Goal: Task Accomplishment & Management: Manage account settings

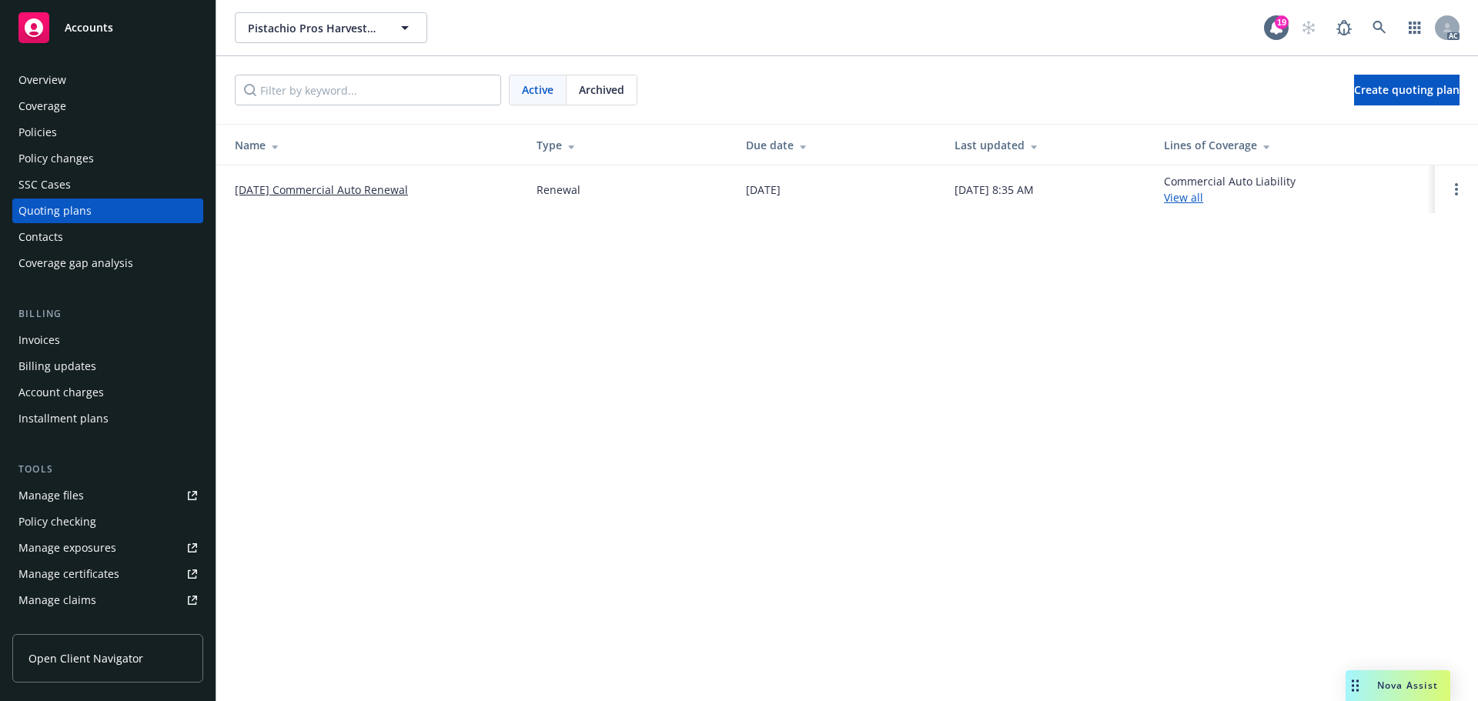
click at [91, 134] on div "Policies" at bounding box center [107, 132] width 179 height 25
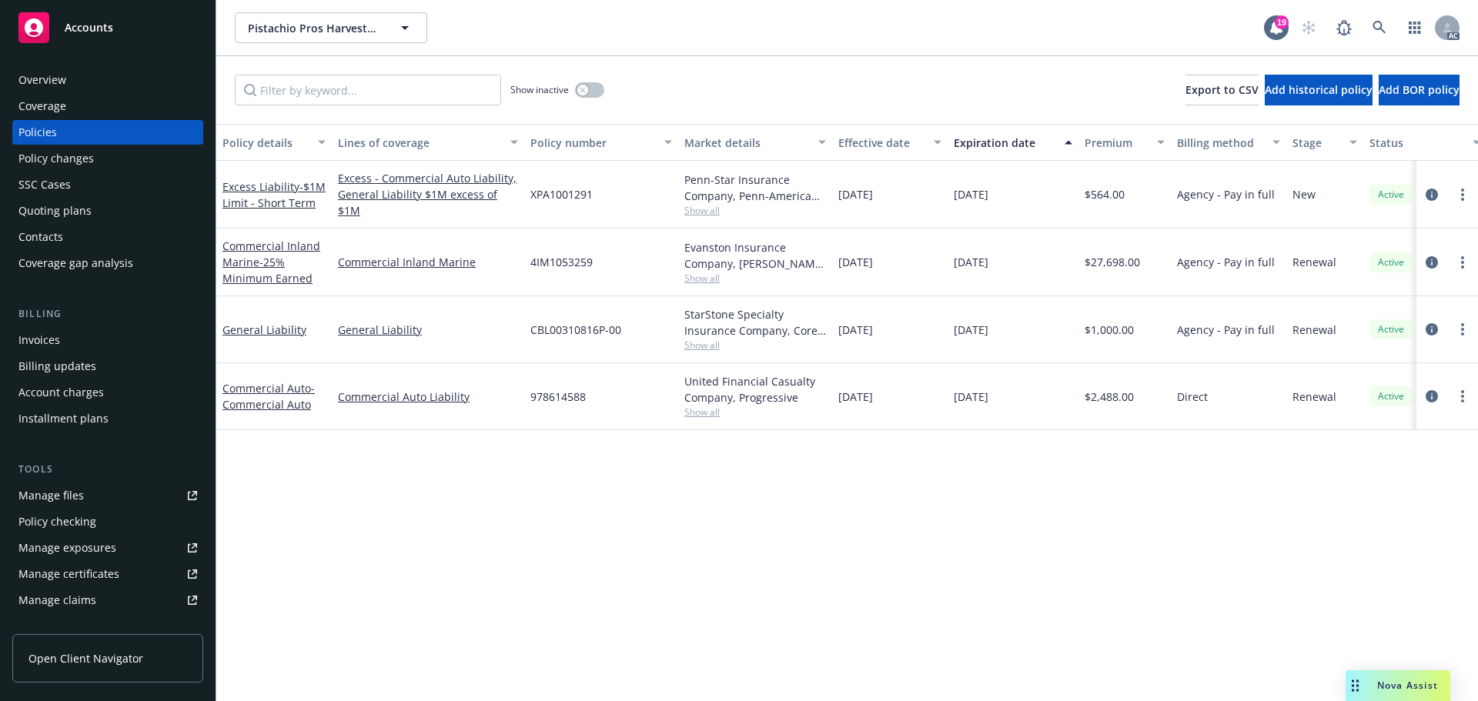
click at [550, 397] on span "978614588" at bounding box center [557, 397] width 55 height 16
copy span "978614588"
click at [259, 390] on link "Commercial Auto - Commercial Auto" at bounding box center [268, 396] width 92 height 31
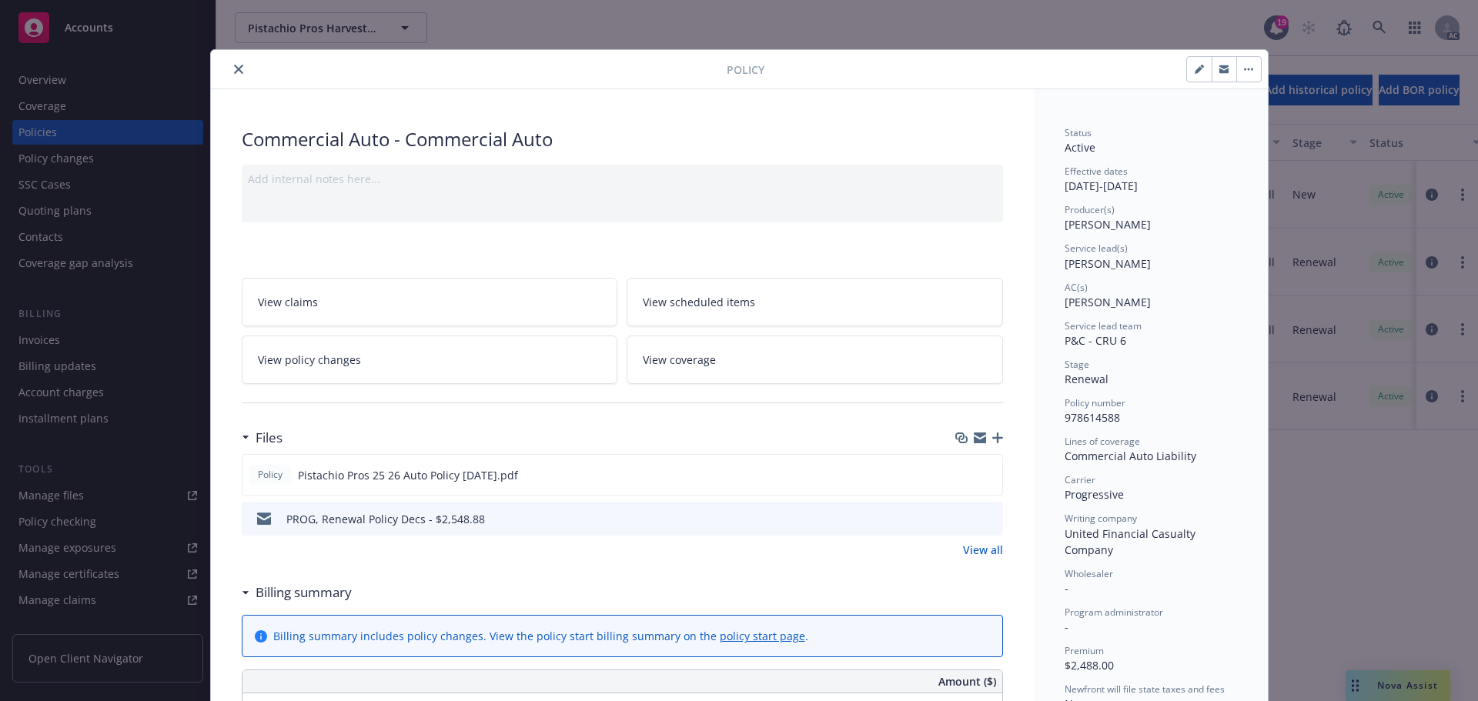
click at [232, 62] on button "close" at bounding box center [238, 69] width 18 height 18
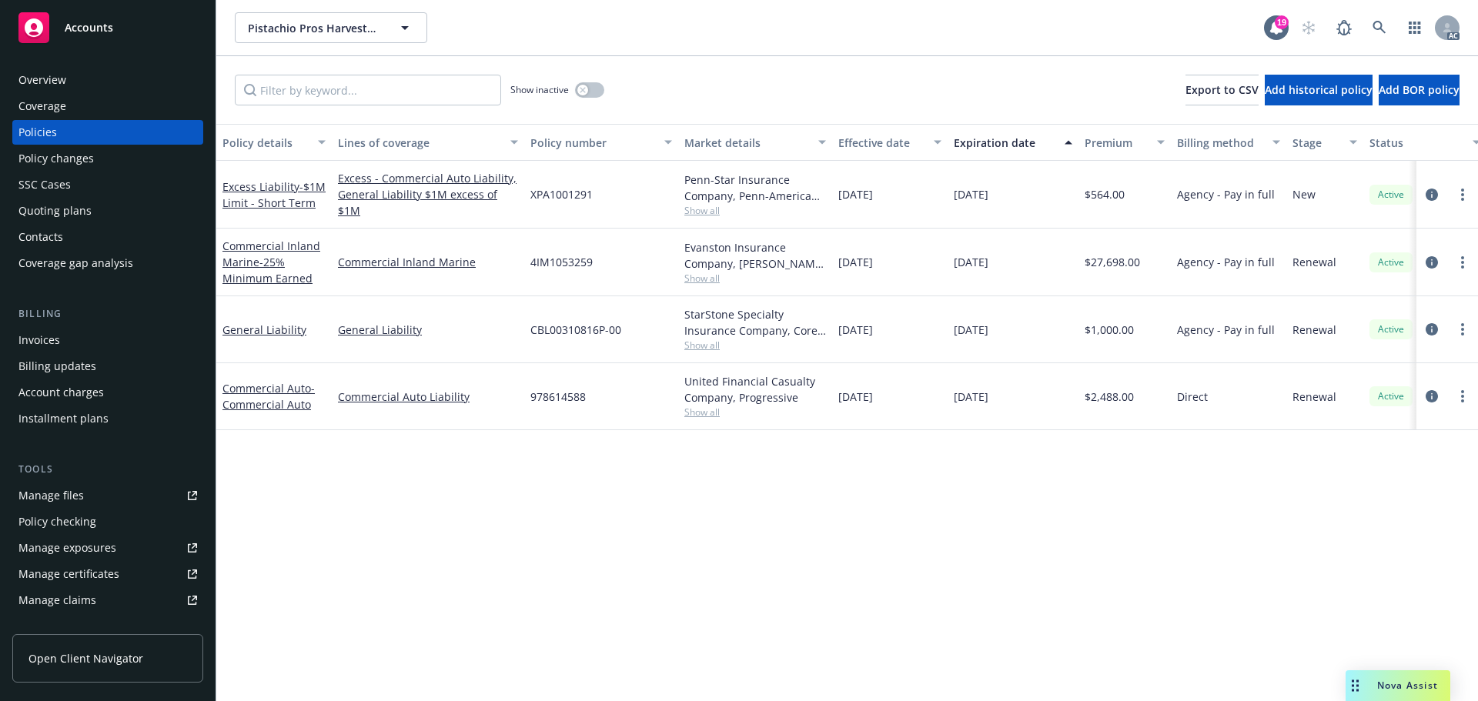
click at [47, 495] on div "Manage files" at bounding box center [50, 495] width 65 height 25
click at [1381, 30] on icon at bounding box center [1379, 28] width 14 height 14
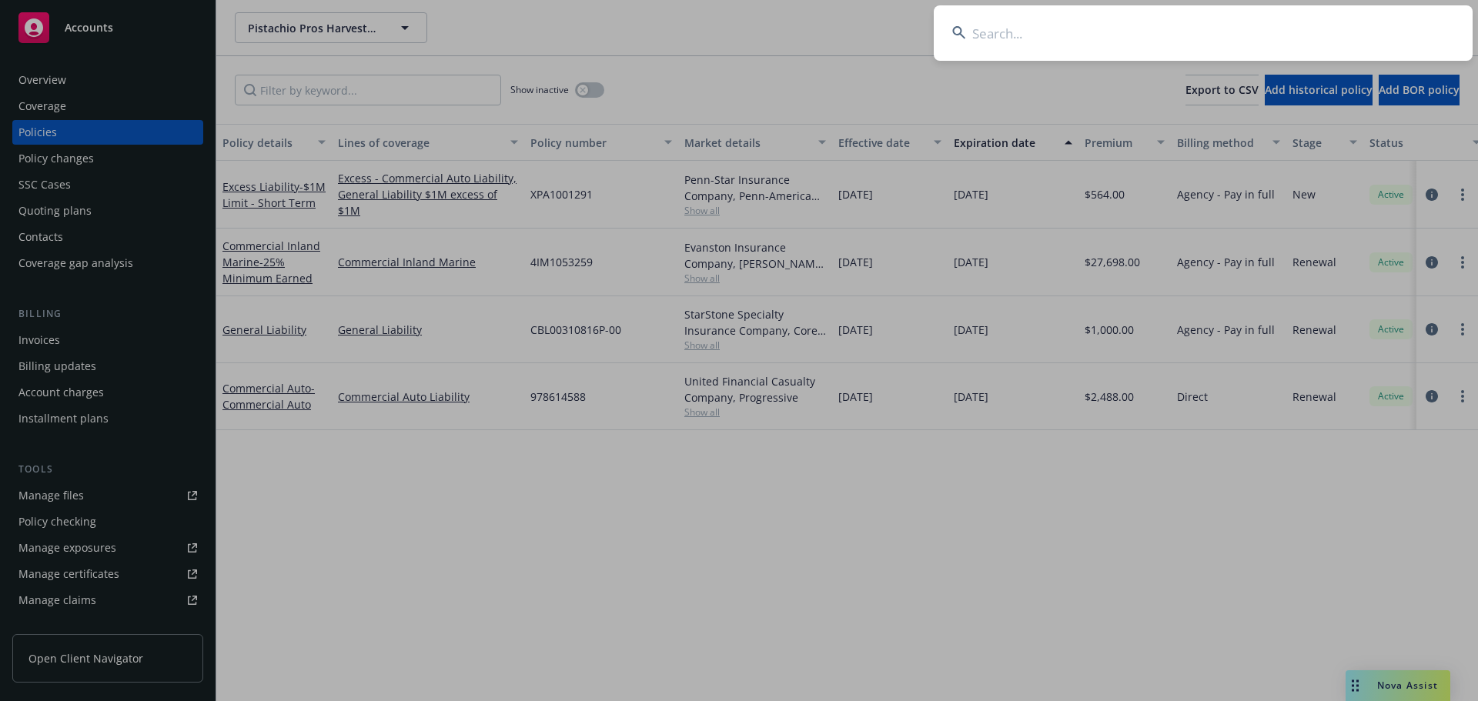
click at [1181, 37] on input at bounding box center [1203, 32] width 539 height 55
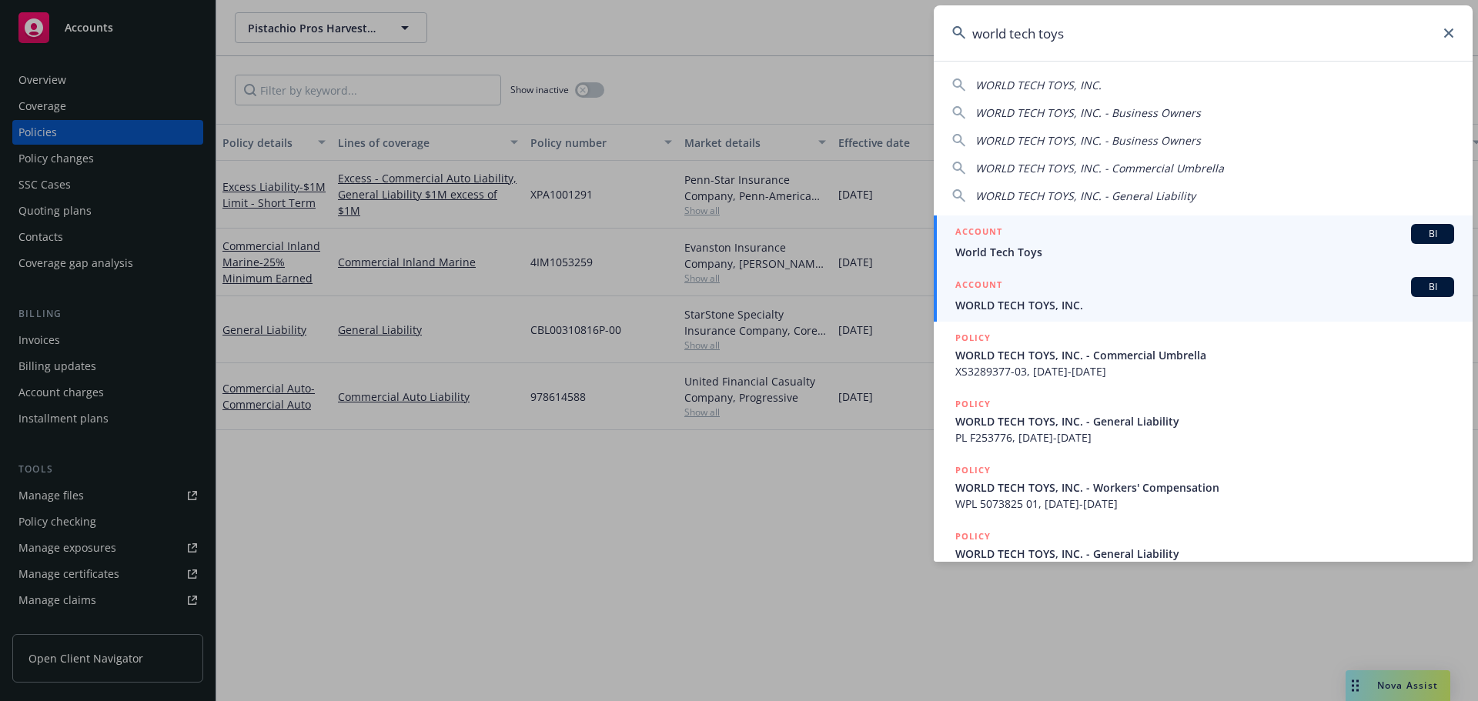
type input "world tech toys"
click at [1036, 292] on div "ACCOUNT BI" at bounding box center [1204, 287] width 499 height 20
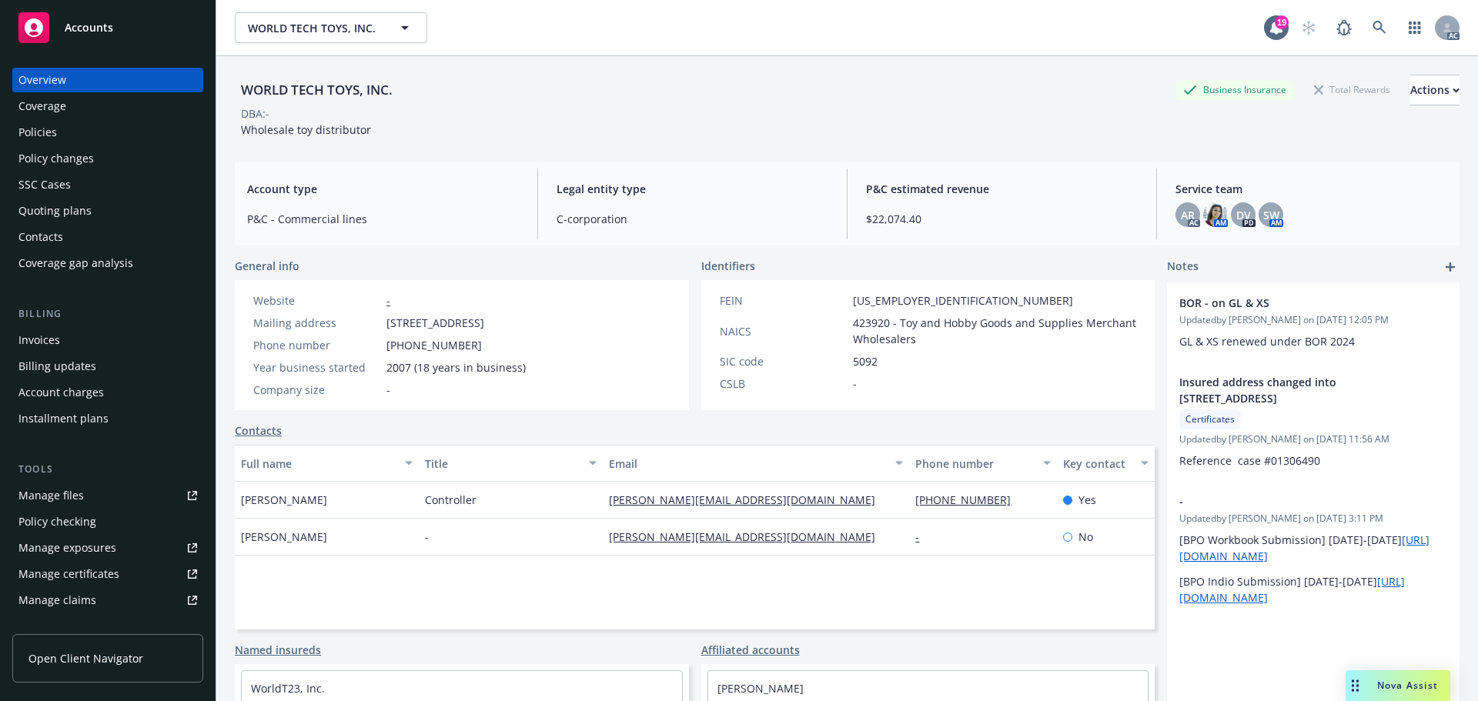
click at [104, 489] on link "Manage files" at bounding box center [107, 495] width 191 height 25
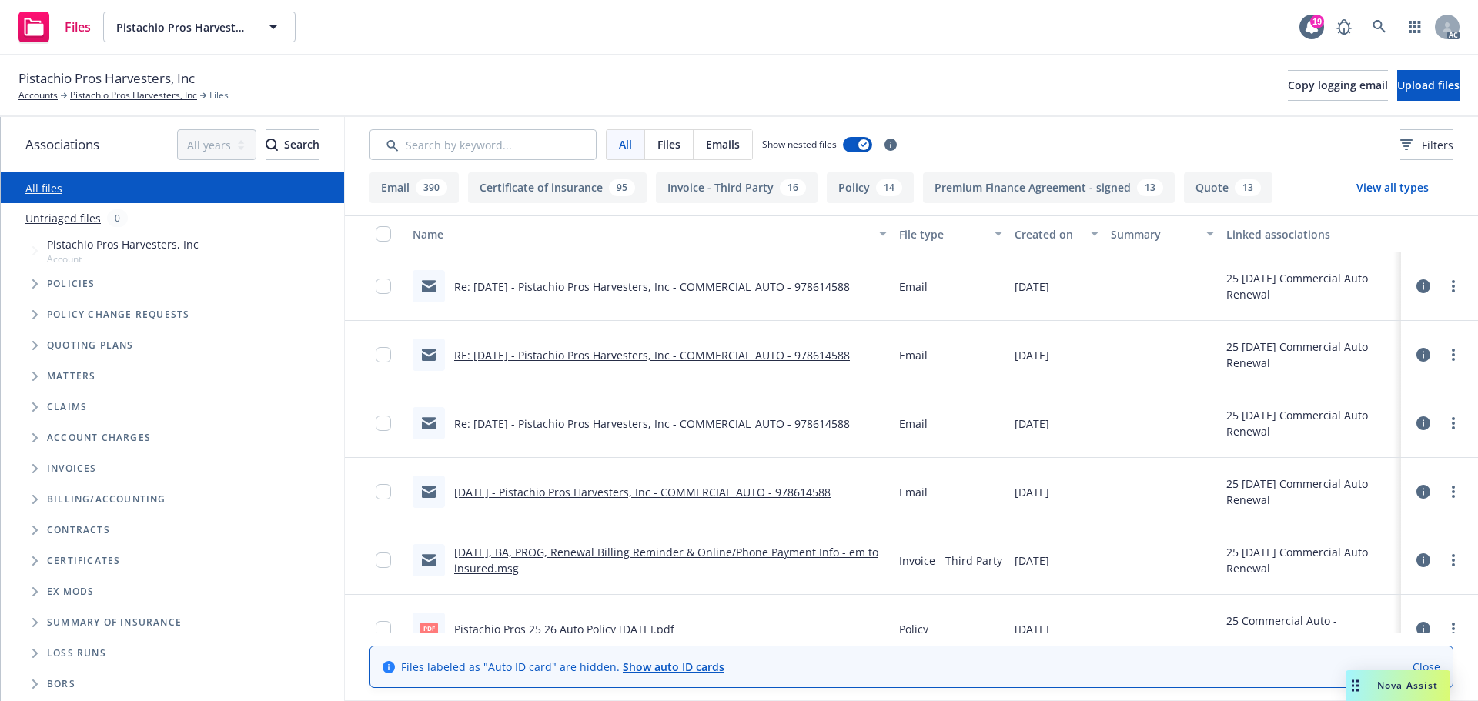
click at [621, 287] on link "Re: 09/15/25 - Pistachio Pros Harvesters, Inc - COMMERCIAL_AUTO - 978614588" at bounding box center [652, 286] width 396 height 15
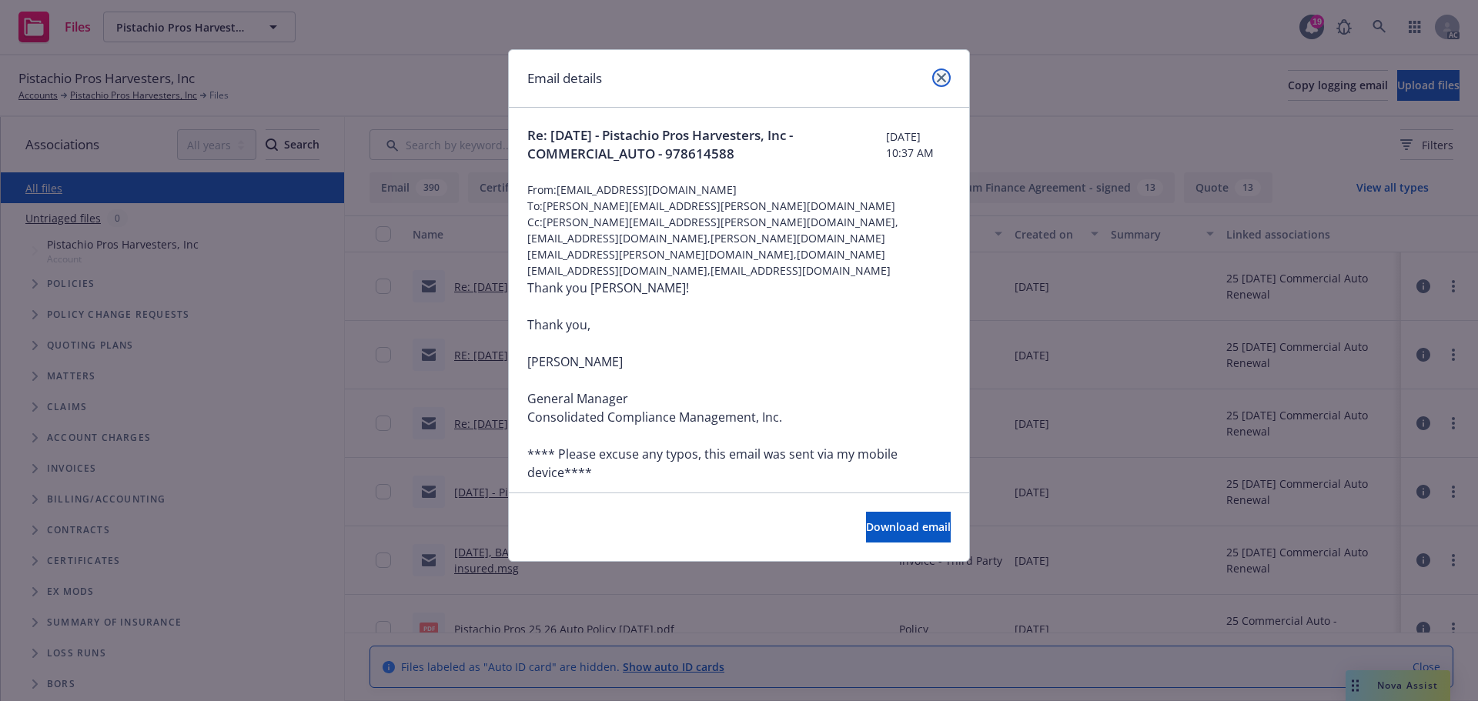
click at [937, 82] on link "close" at bounding box center [941, 78] width 18 height 18
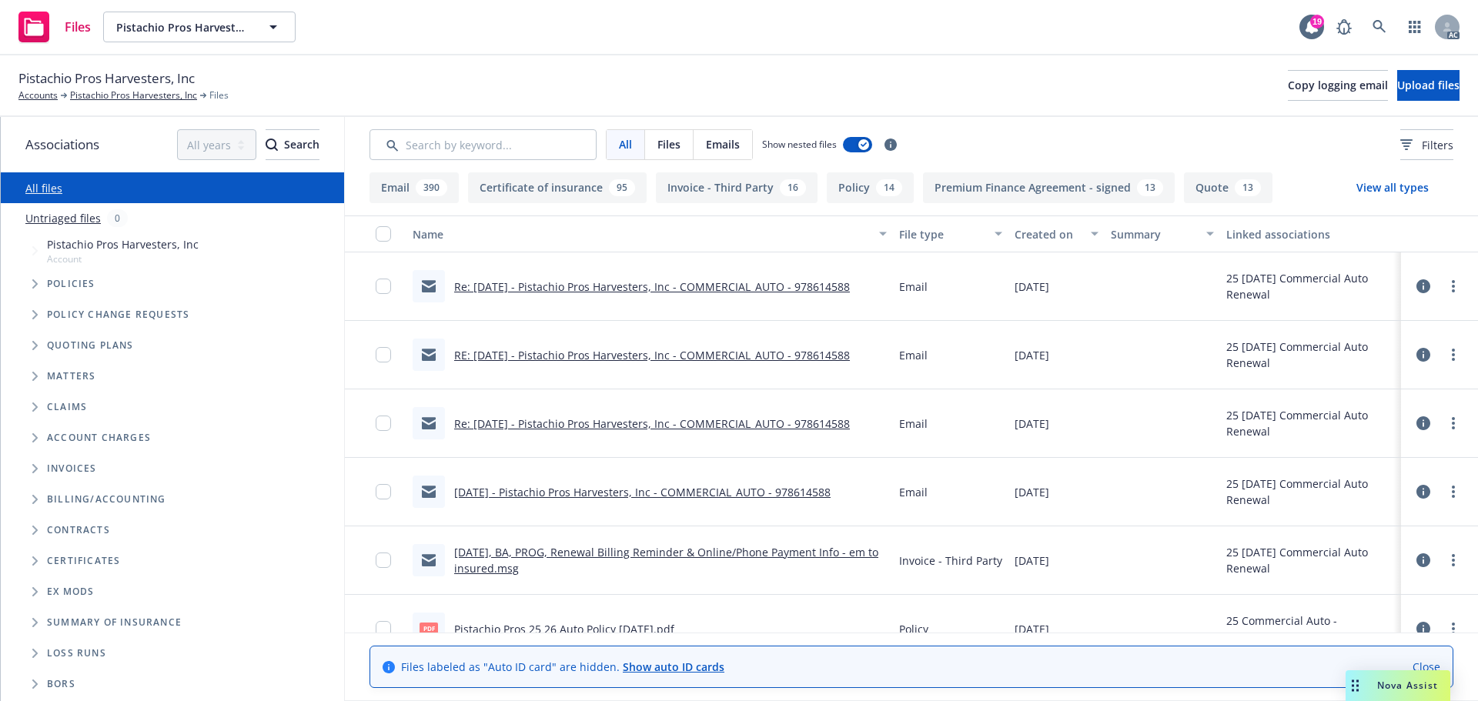
click at [570, 426] on link "Re: 09/15/25 - Pistachio Pros Harvesters, Inc - COMMERCIAL_AUTO - 978614588" at bounding box center [652, 423] width 396 height 15
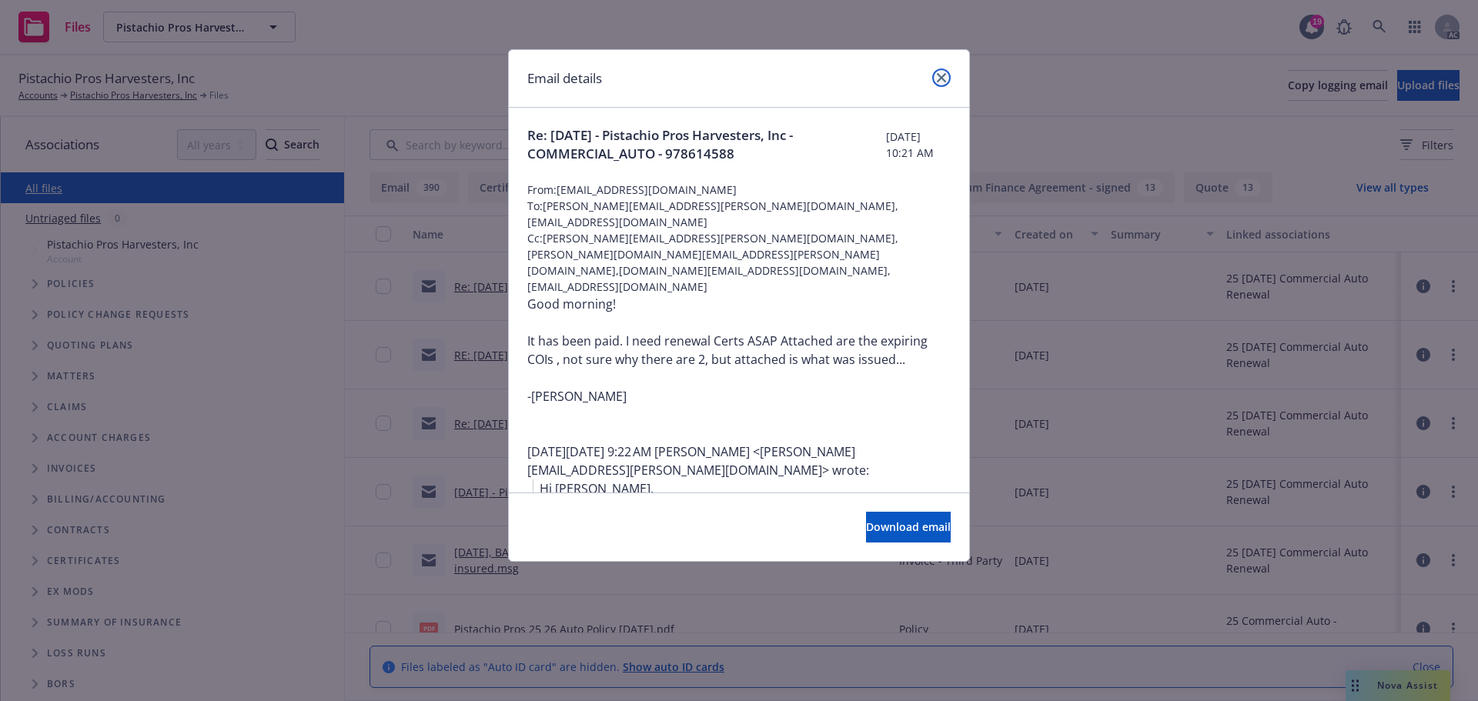
click at [937, 79] on icon "close" at bounding box center [941, 77] width 9 height 9
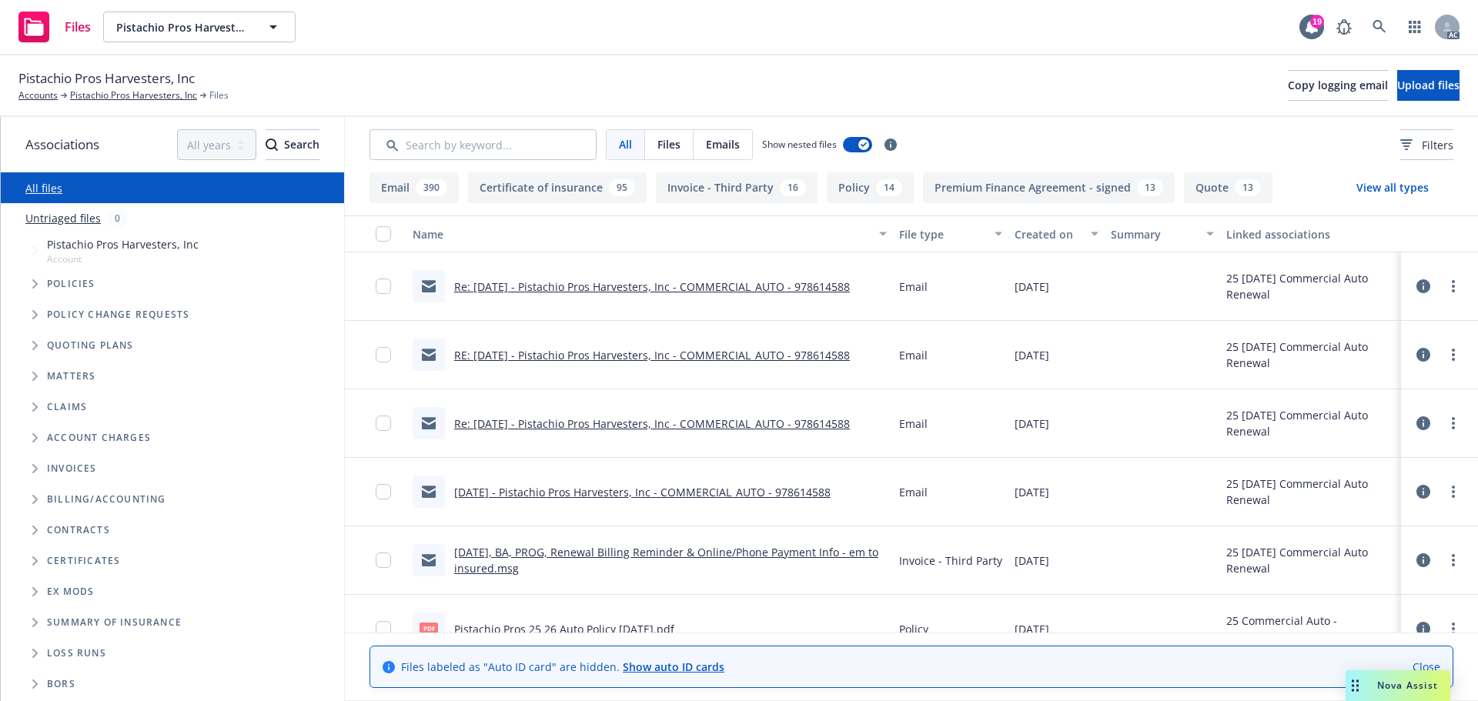
click at [671, 362] on link "RE: 09/15/25 - Pistachio Pros Harvesters, Inc - COMMERCIAL_AUTO - 978614588" at bounding box center [652, 355] width 396 height 15
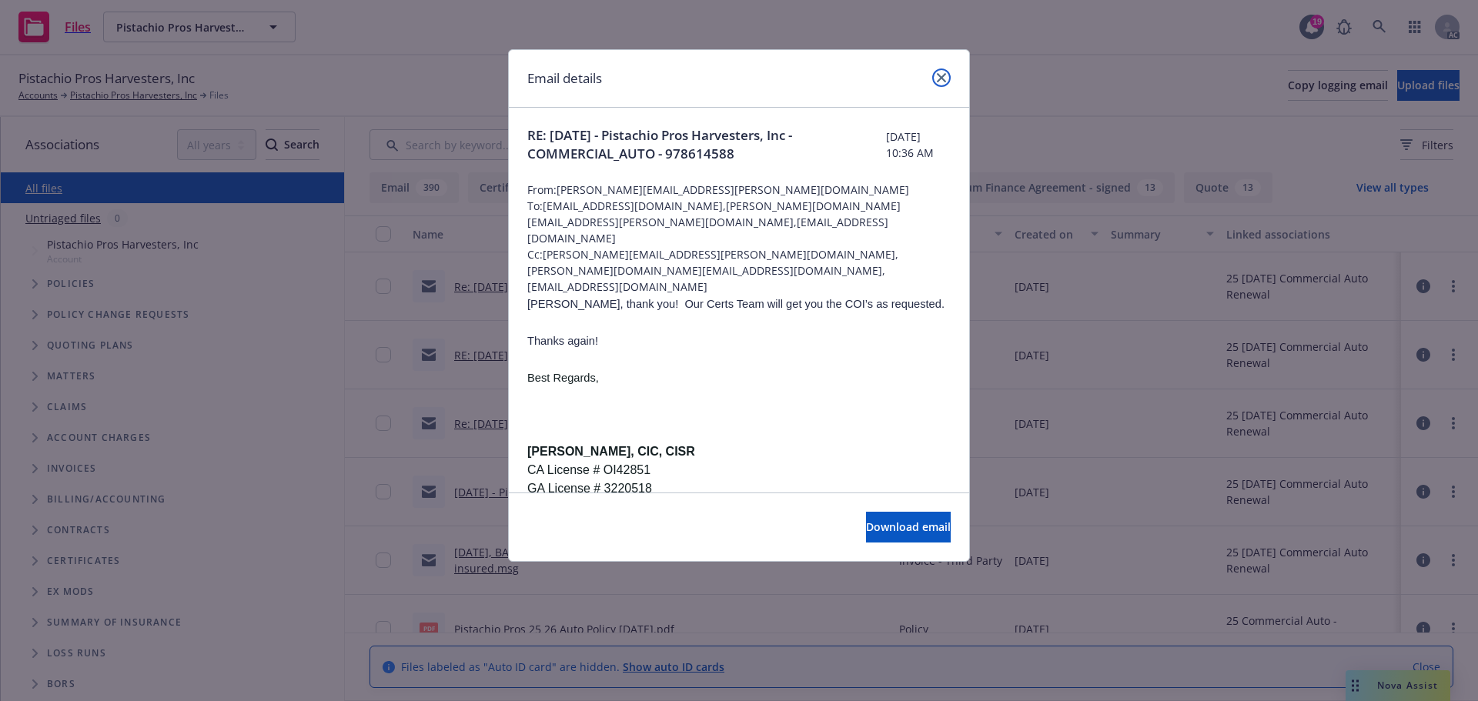
click at [941, 79] on icon "close" at bounding box center [941, 77] width 9 height 9
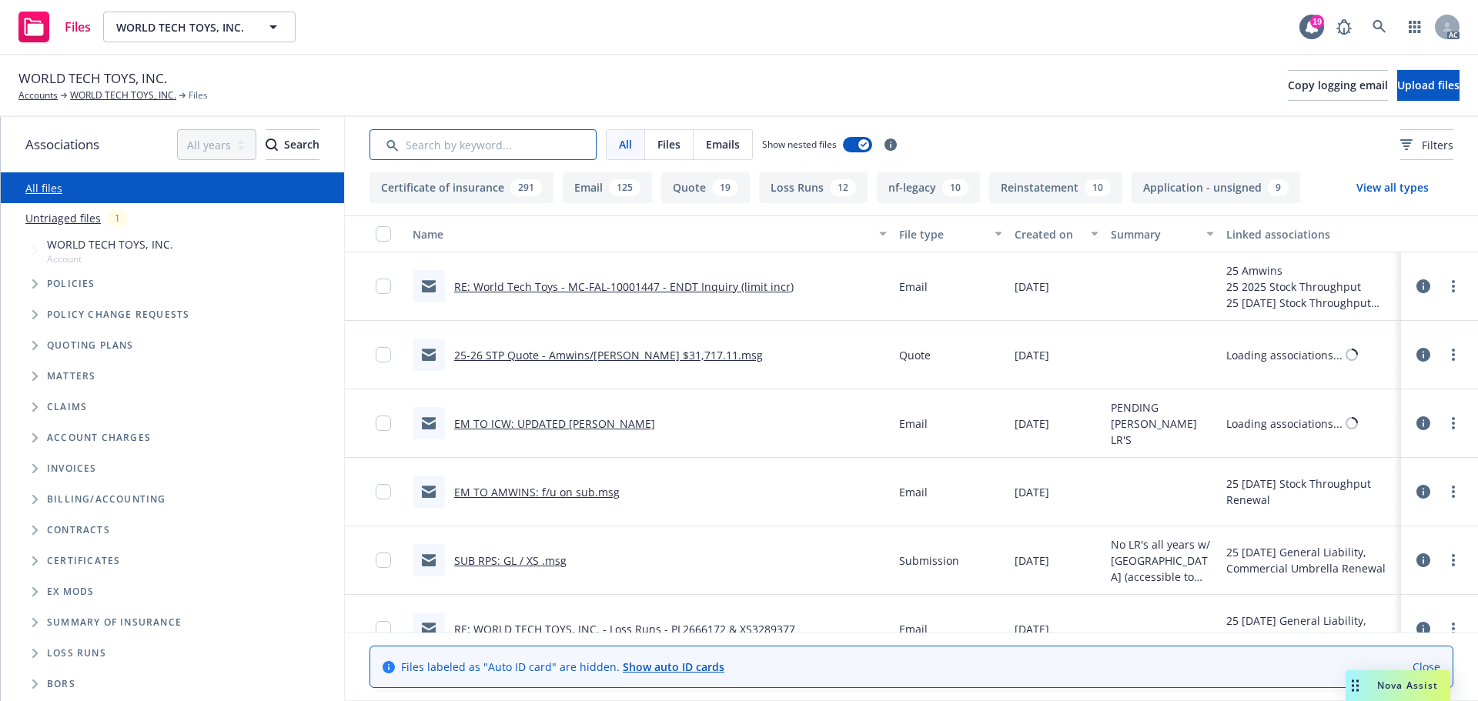
click at [436, 142] on input "Search by keyword..." at bounding box center [482, 144] width 227 height 31
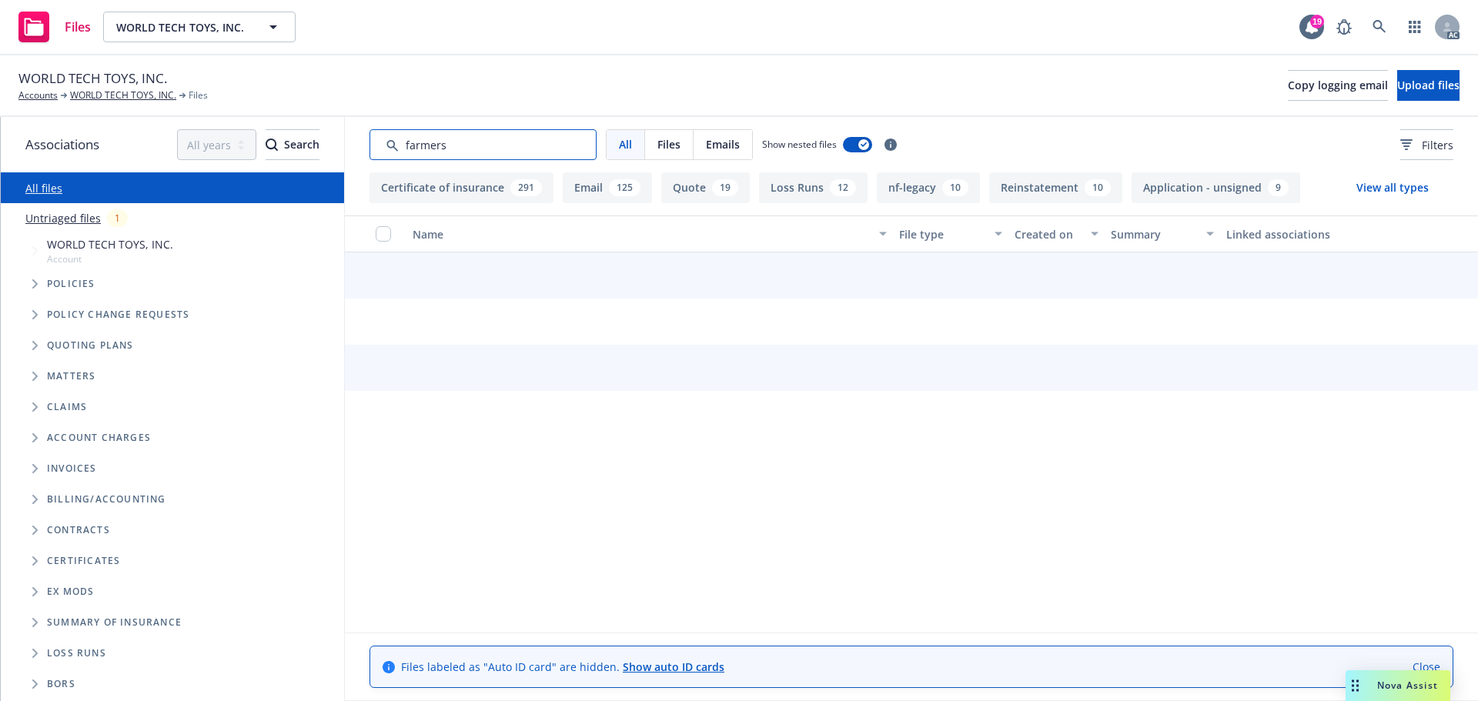
type input "farmers"
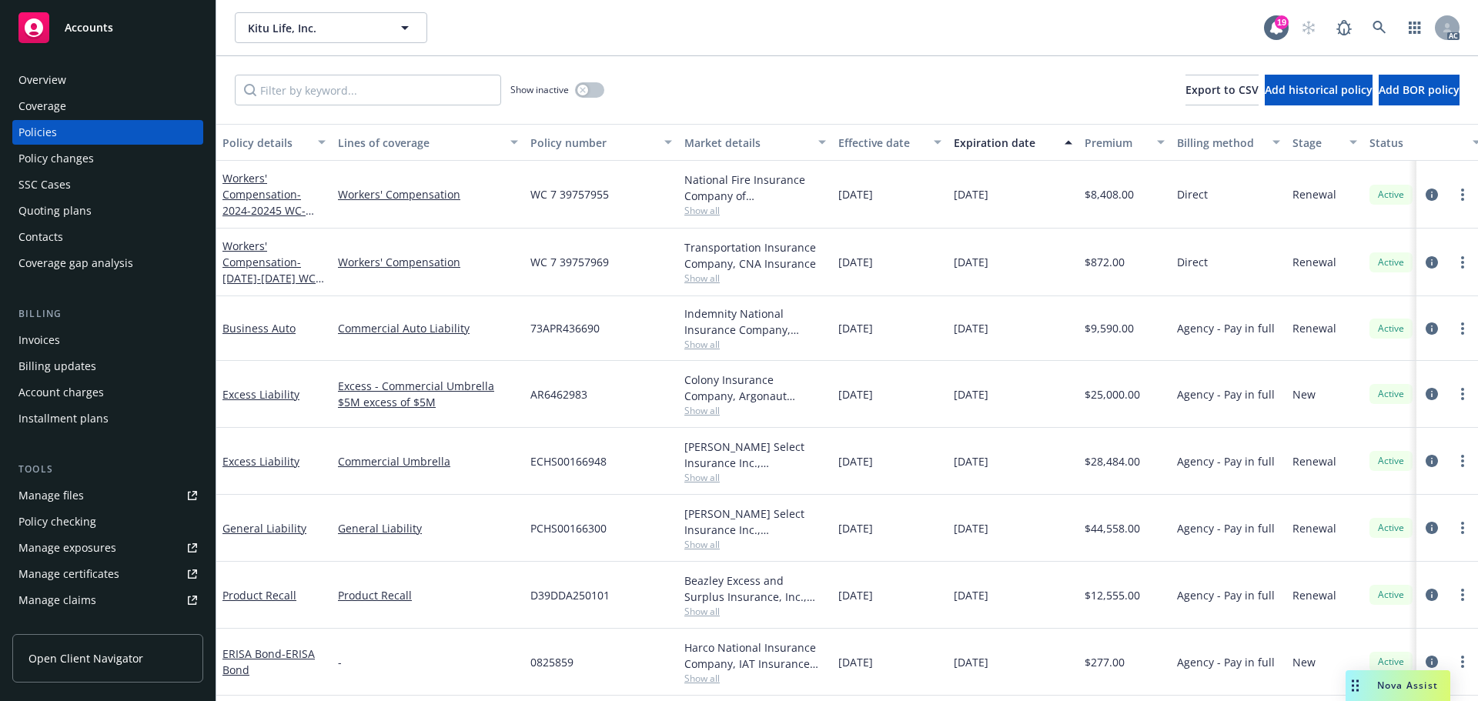
click at [61, 178] on div "SSC Cases" at bounding box center [44, 184] width 52 height 25
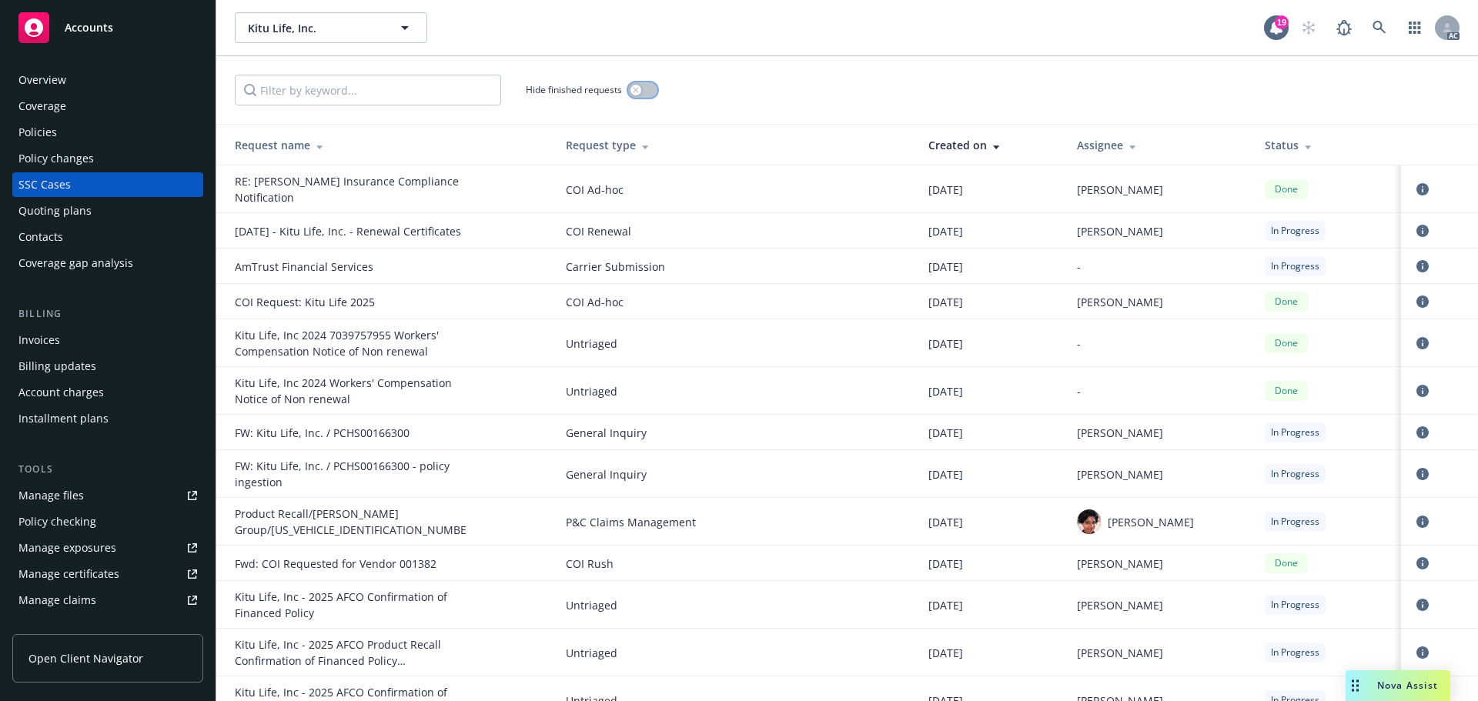
click at [643, 95] on button "button" at bounding box center [642, 89] width 29 height 15
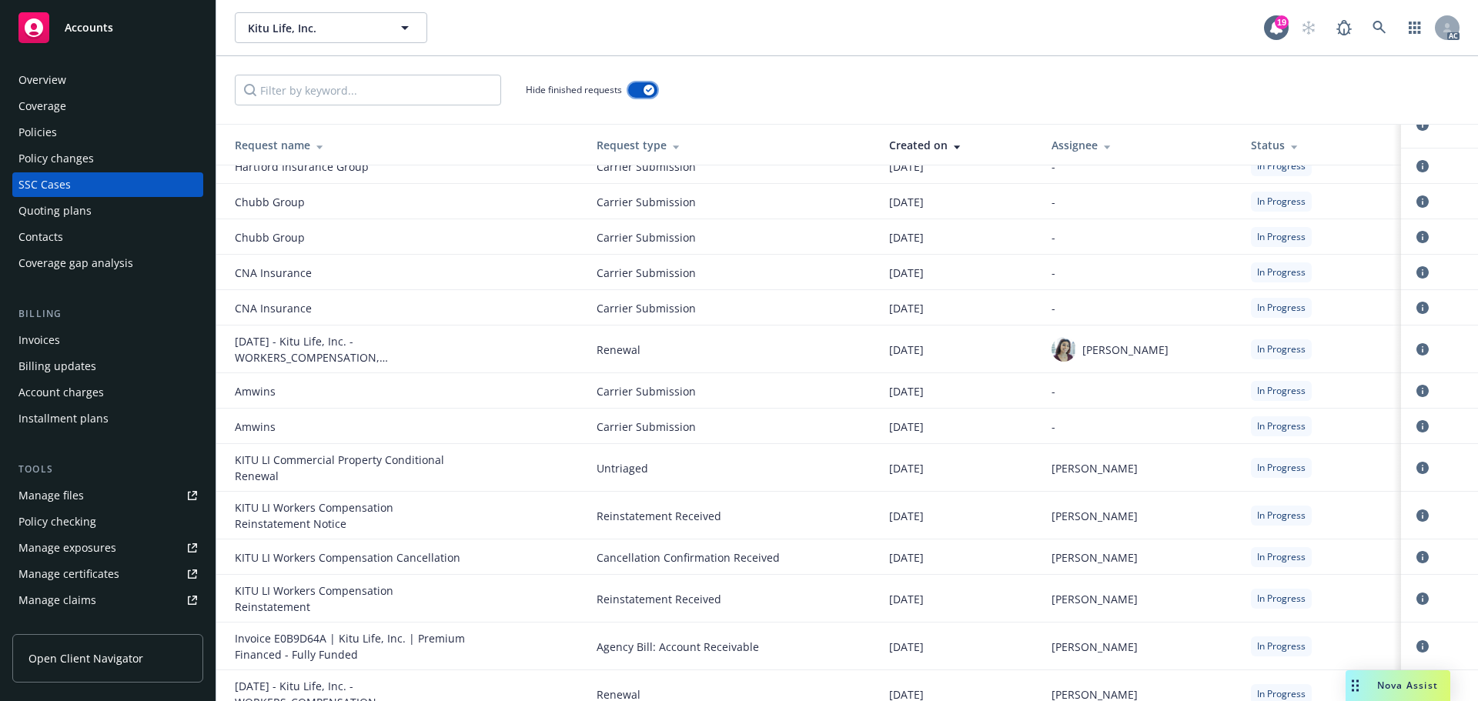
scroll to position [616, 0]
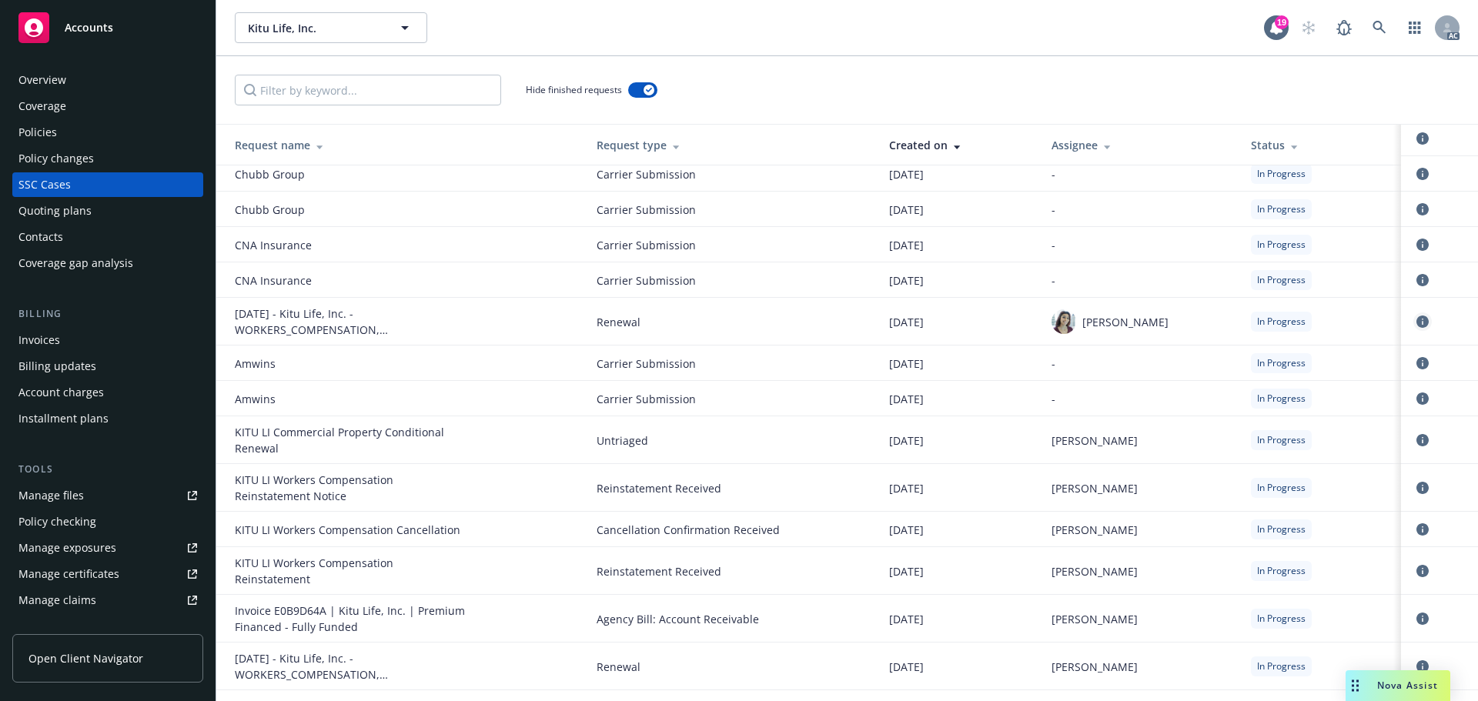
click at [1416, 316] on icon "circleInformation" at bounding box center [1422, 322] width 12 height 12
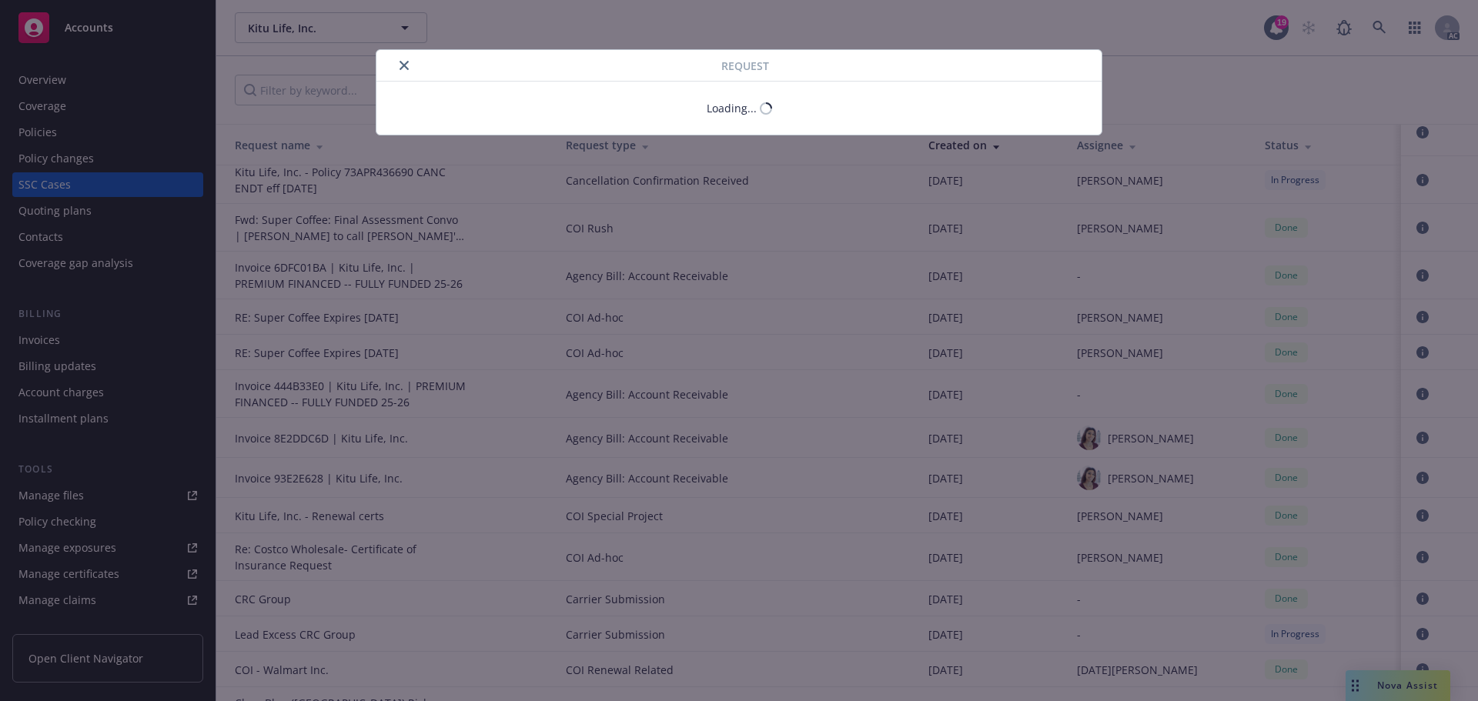
scroll to position [1883, 0]
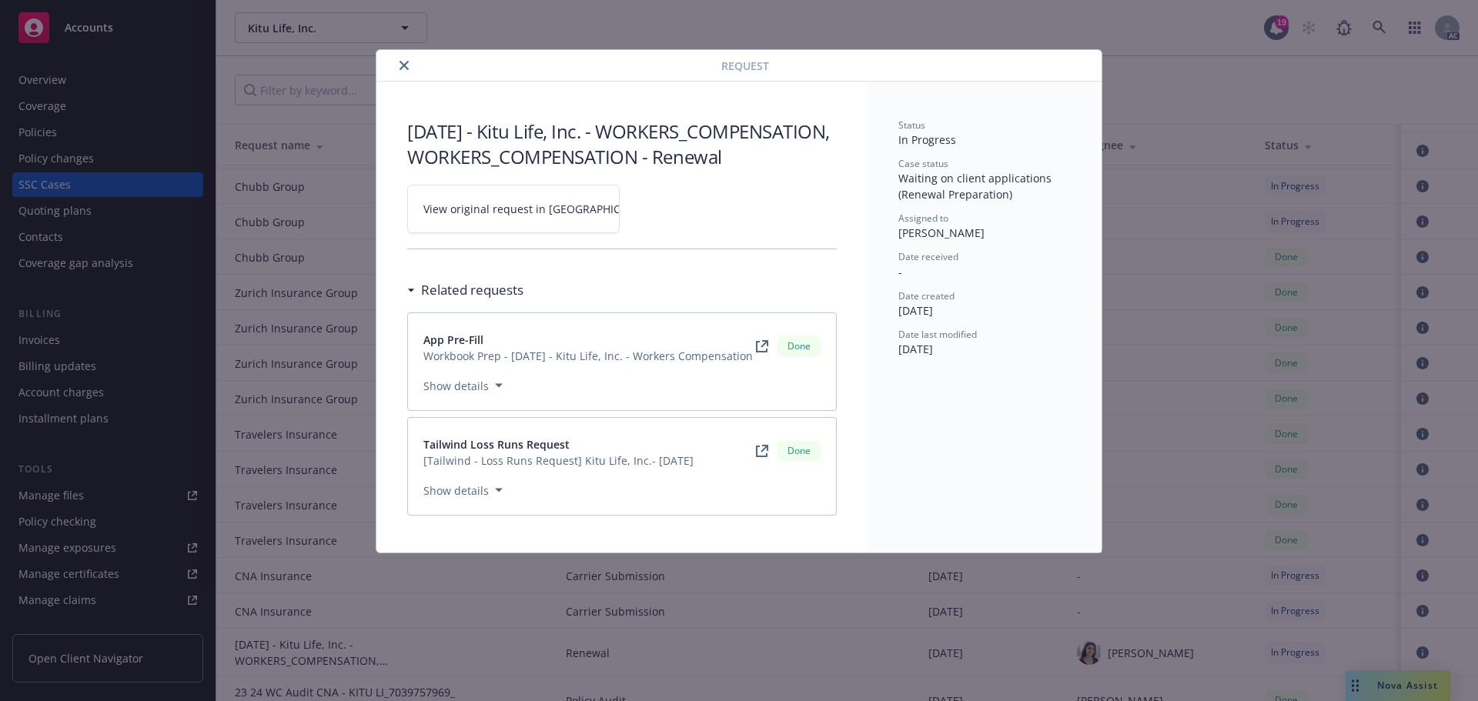
click at [546, 217] on span "View original request in [GEOGRAPHIC_DATA]" at bounding box center [539, 209] width 233 height 16
